Goal: Task Accomplishment & Management: Use online tool/utility

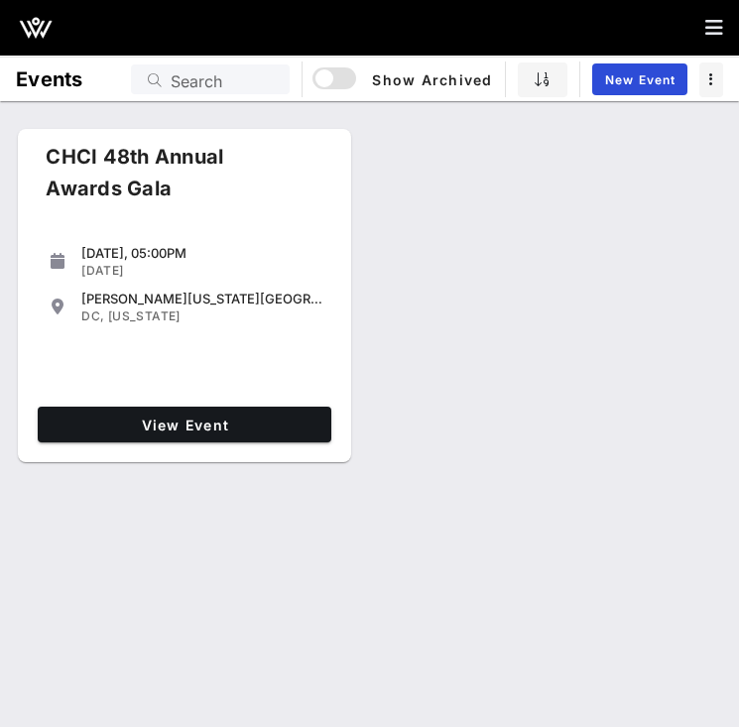
click at [195, 381] on div "[DATE], 05:00PM [DATE] [PERSON_NAME][US_STATE][GEOGRAPHIC_DATA] [GEOGRAPHIC_DAT…" at bounding box center [185, 316] width 310 height 166
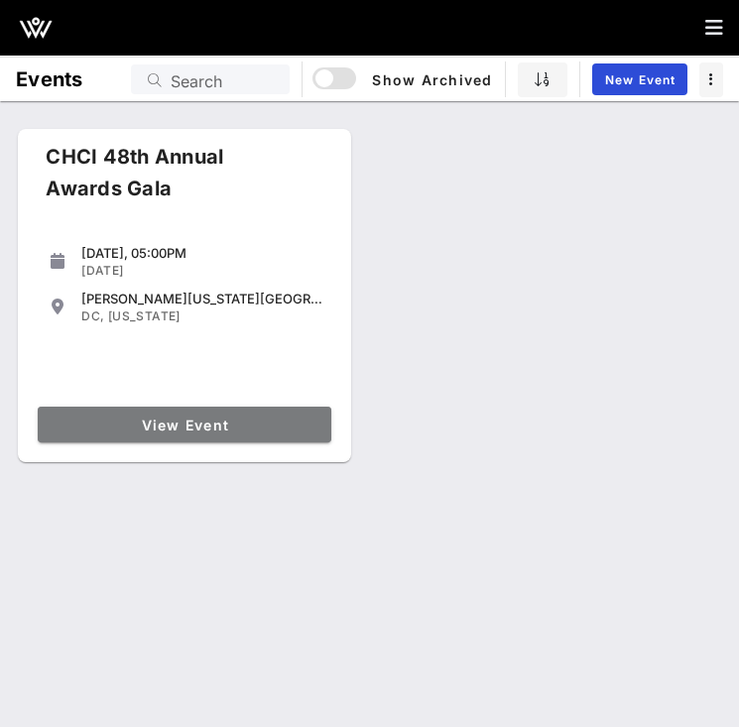
click at [195, 437] on link "View Event" at bounding box center [185, 425] width 294 height 36
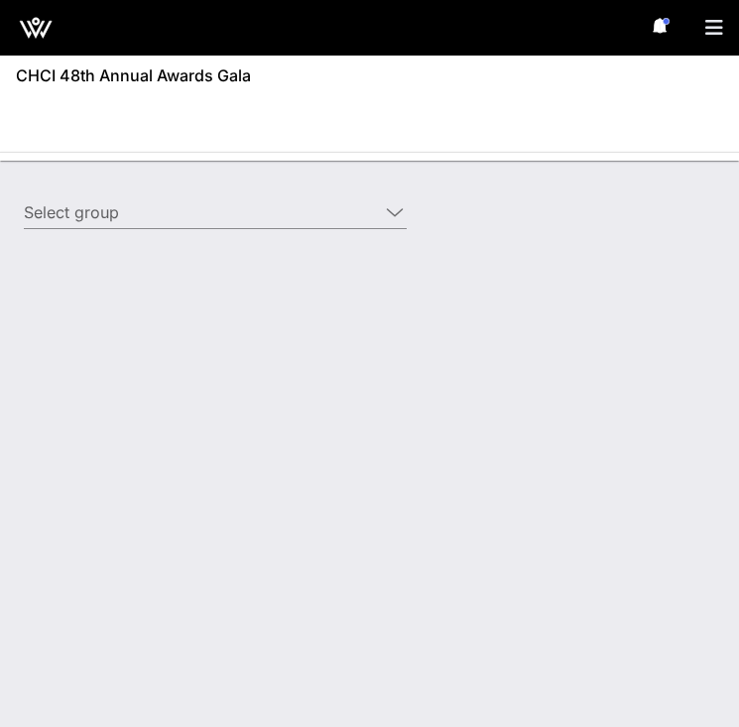
type input "Edison Electric Institute ([GEOGRAPHIC_DATA]) [[PERSON_NAME], [EMAIL_ADDRESS][D…"
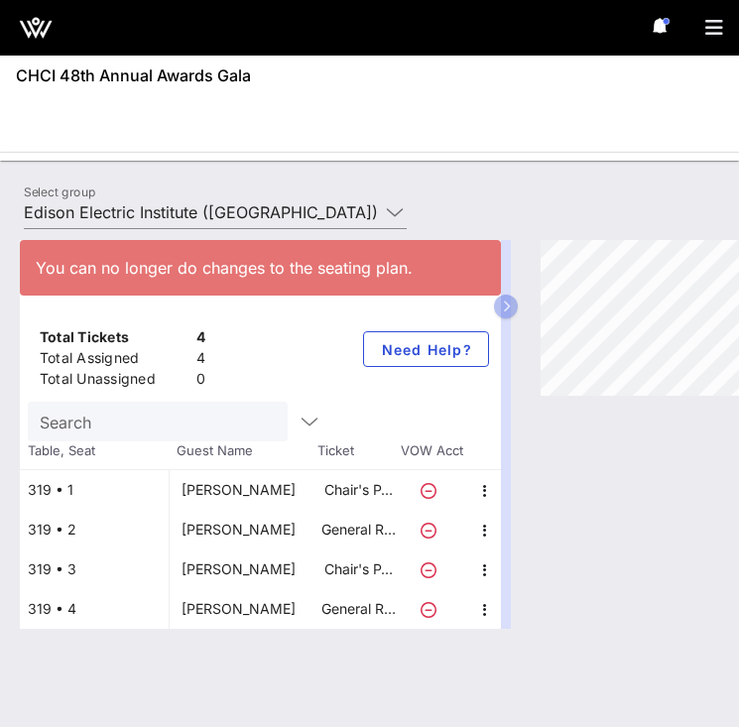
click at [200, 221] on div "You can no longer do changes to the seating plan. Total Tickets 4 Total Assigne…" at bounding box center [369, 473] width 739 height 507
click at [194, 199] on input "Edison Electric Institute ([GEOGRAPHIC_DATA]) [[PERSON_NAME], [EMAIL_ADDRESS][D…" at bounding box center [201, 212] width 355 height 32
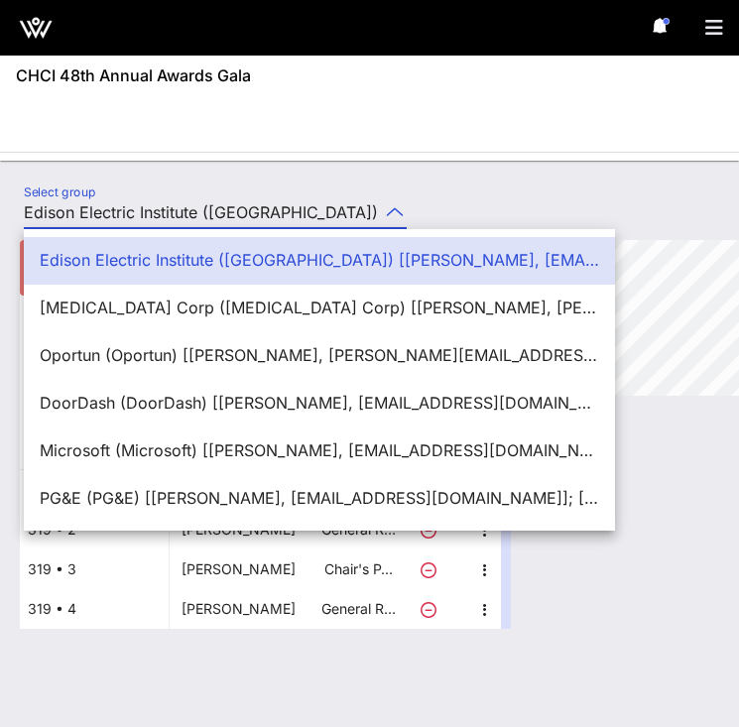
click at [220, 176] on div "Select group Edison Electric Institute ([GEOGRAPHIC_DATA]) [[PERSON_NAME], [EMA…" at bounding box center [369, 444] width 739 height 567
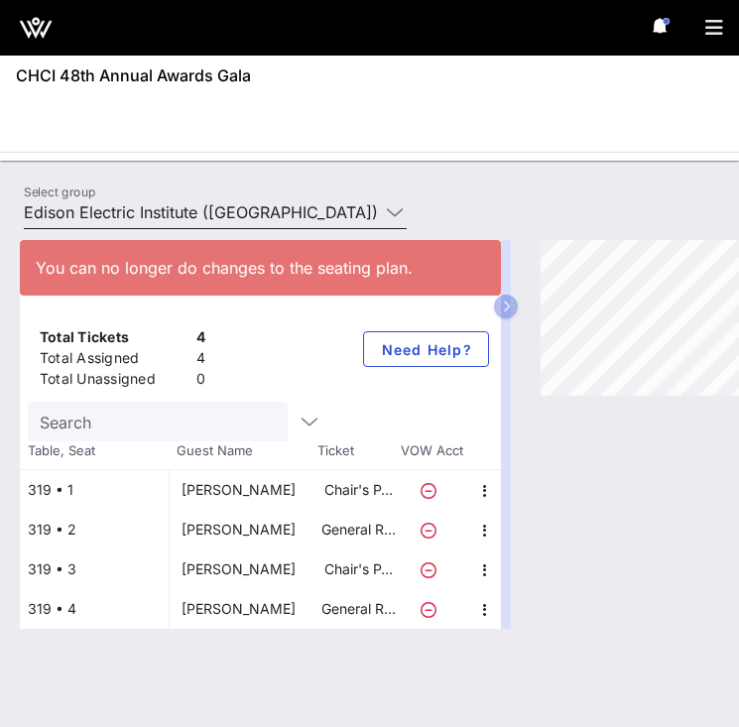
click at [356, 206] on input "Edison Electric Institute ([GEOGRAPHIC_DATA]) [[PERSON_NAME], [EMAIL_ADDRESS][D…" at bounding box center [201, 212] width 355 height 32
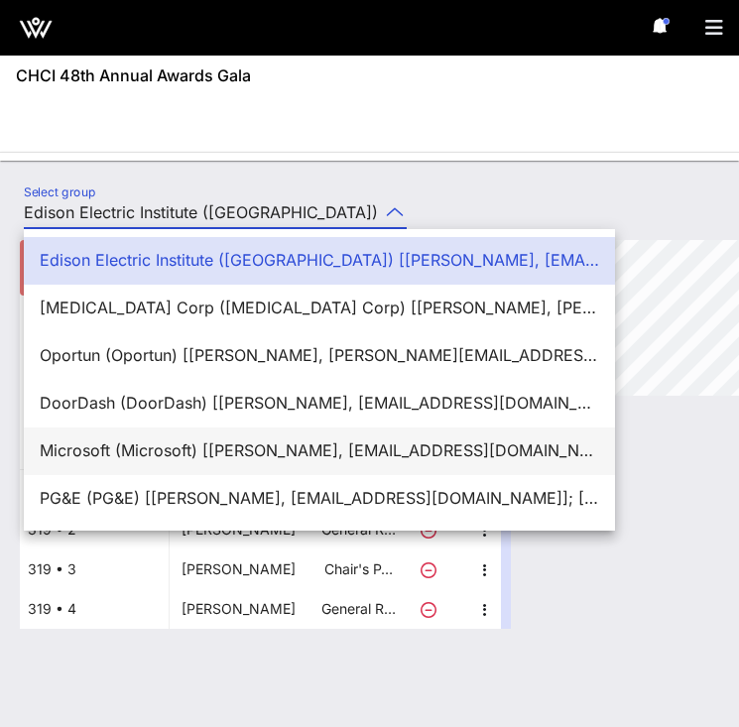
scroll to position [48, 0]
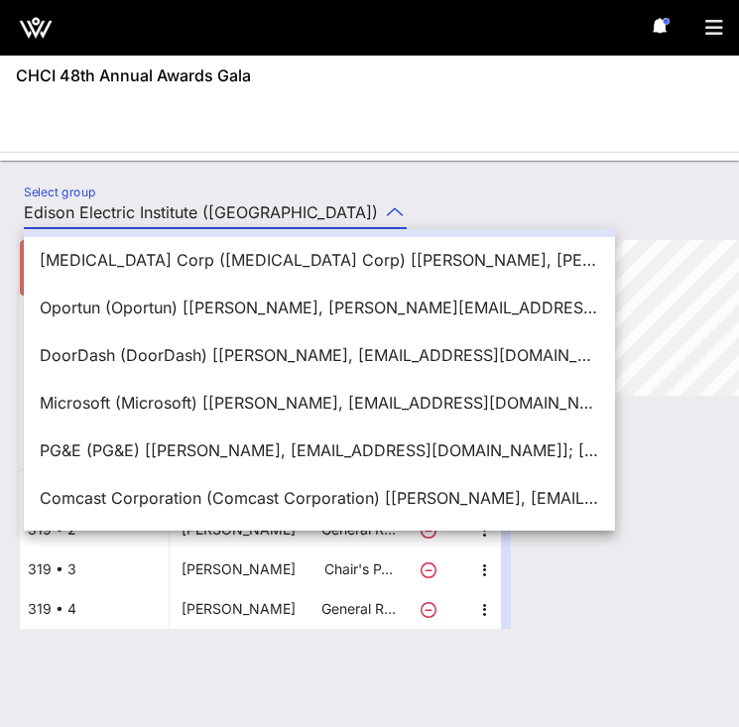
click at [355, 180] on div "Select group Edison Electric Institute ([GEOGRAPHIC_DATA]) [[PERSON_NAME], [EMA…" at bounding box center [369, 444] width 739 height 567
